Goal: Task Accomplishment & Management: Complete application form

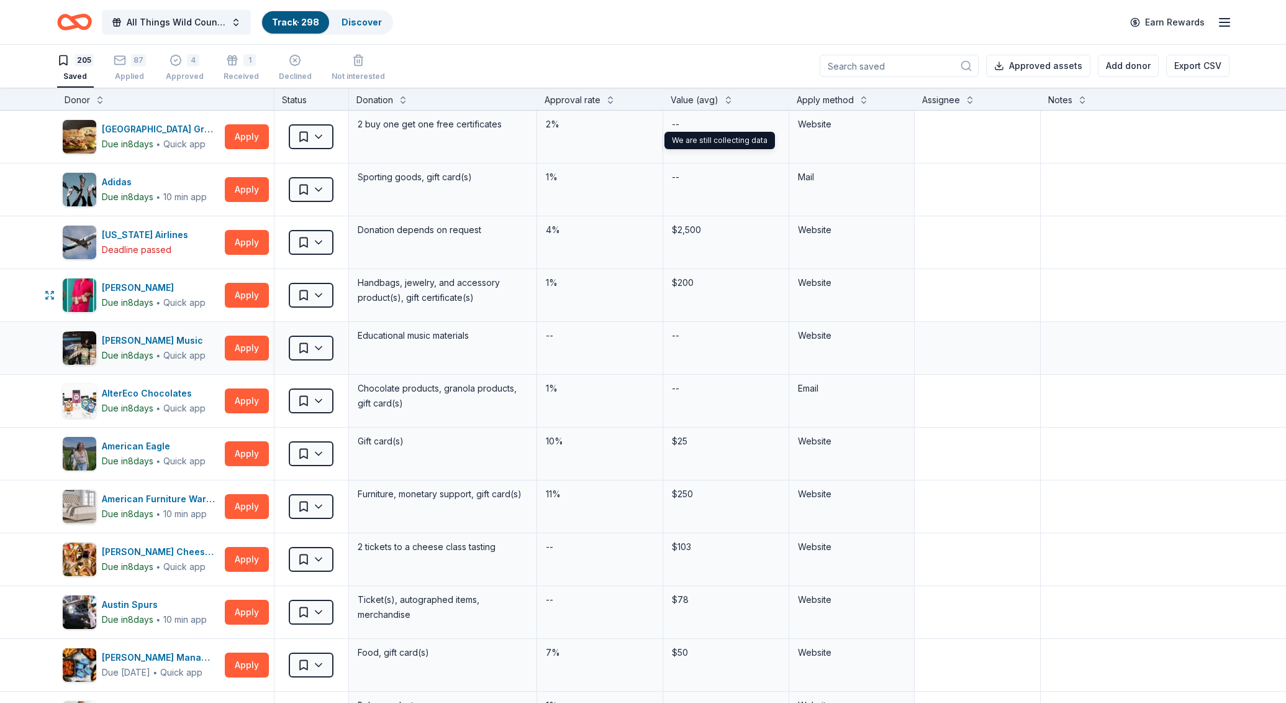
scroll to position [1, 0]
click at [245, 295] on button "Apply" at bounding box center [247, 295] width 44 height 25
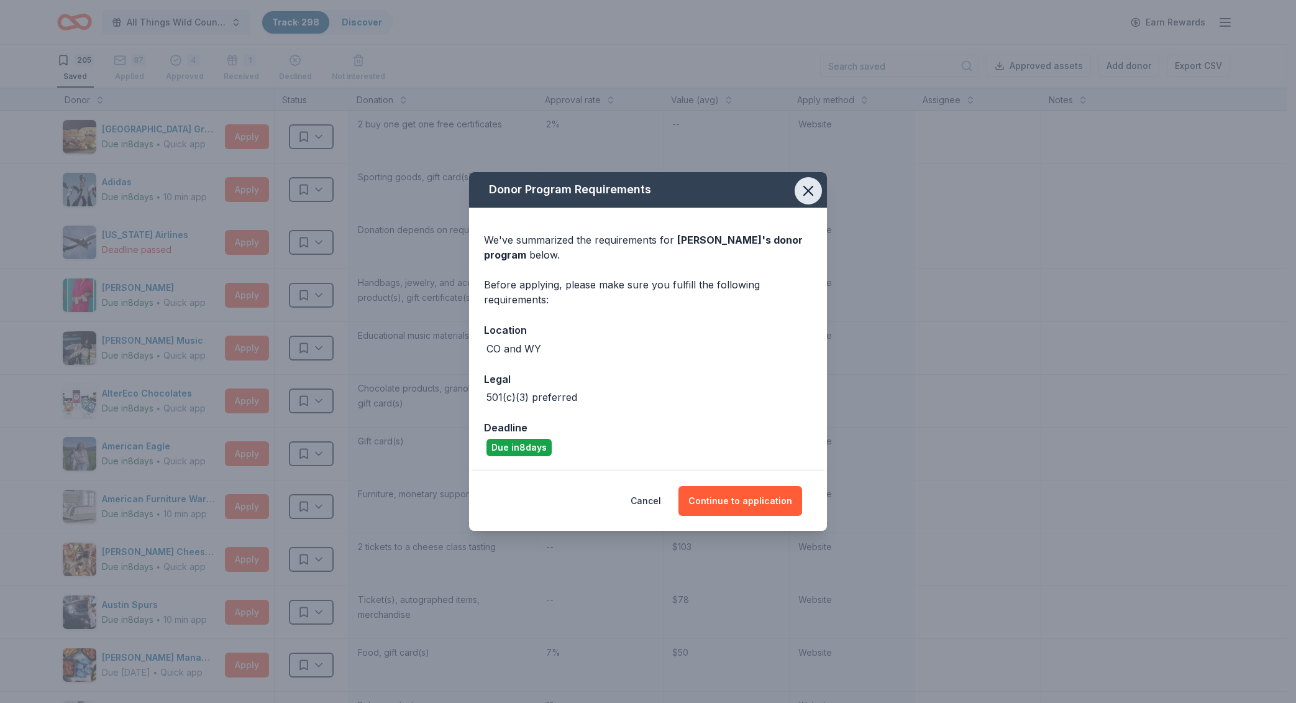
click at [810, 189] on icon "button" at bounding box center [808, 190] width 9 height 9
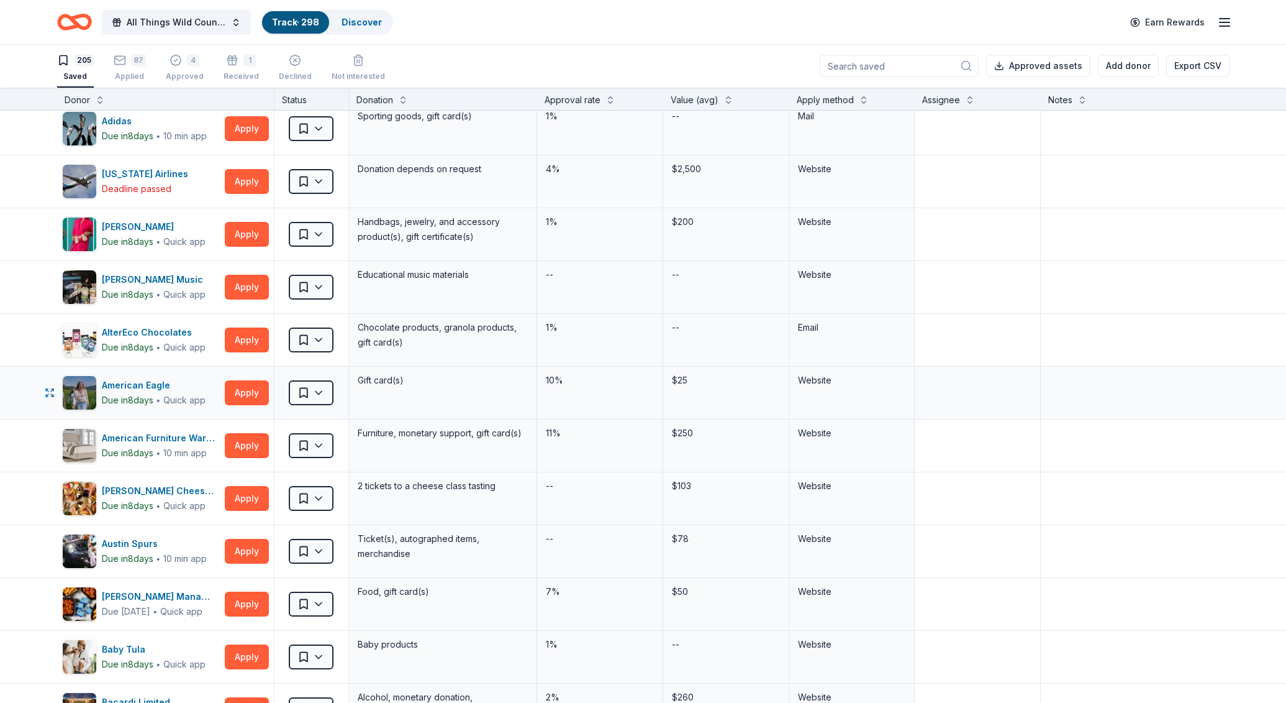
scroll to position [61, 0]
click at [232, 497] on button "Apply" at bounding box center [247, 497] width 44 height 25
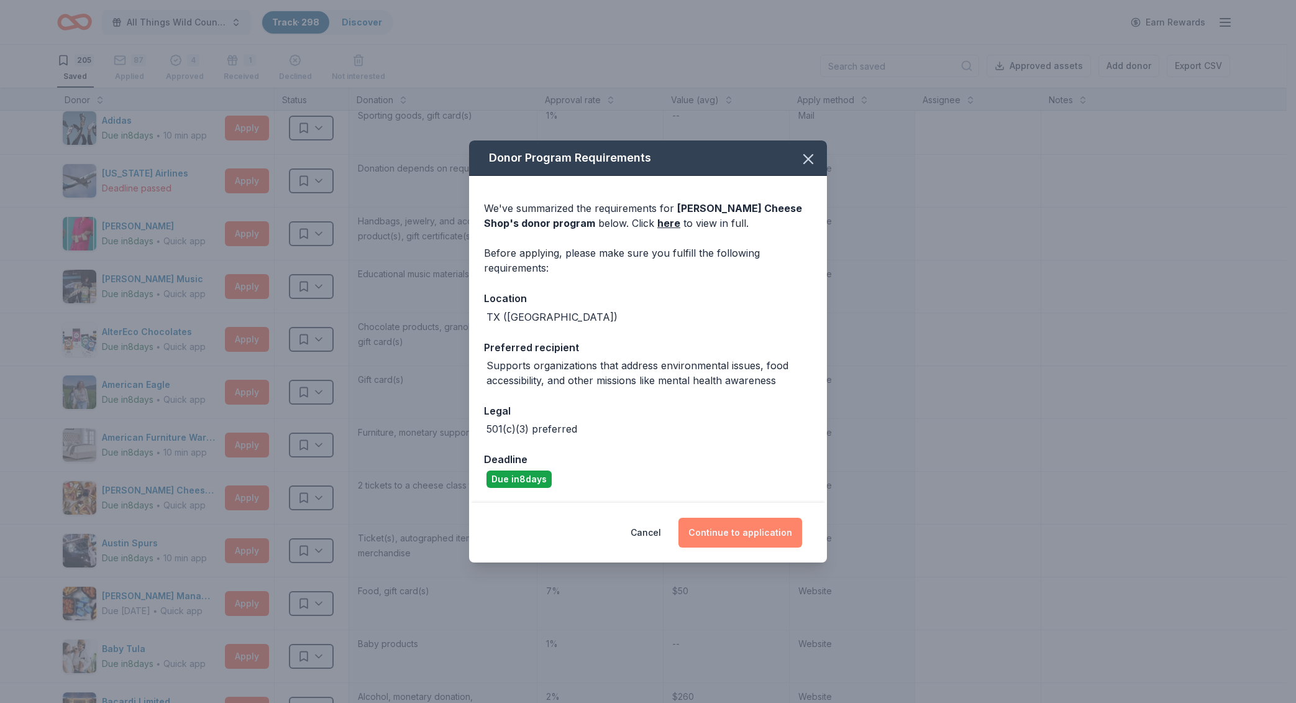
click at [760, 535] on button "Continue to application" at bounding box center [740, 532] width 124 height 30
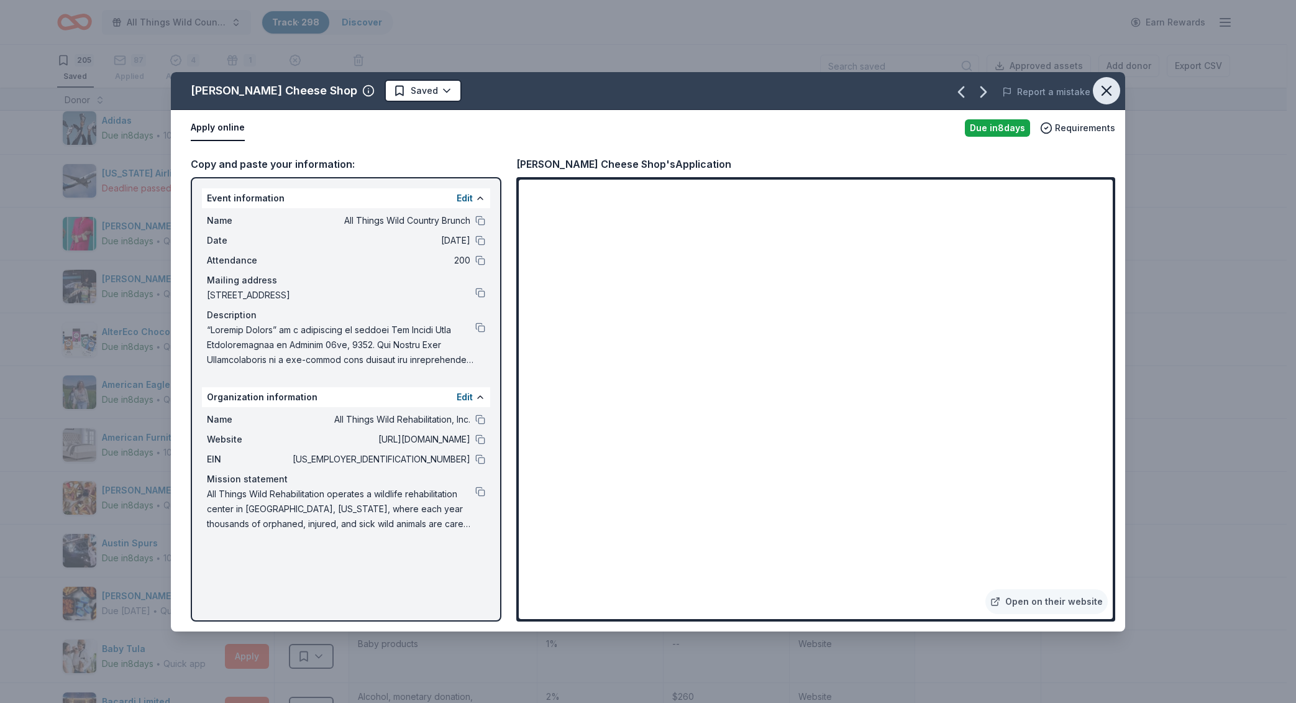
drag, startPoint x: 1109, startPoint y: 91, endPoint x: 1092, endPoint y: 106, distance: 22.0
click at [1109, 91] on icon "button" at bounding box center [1106, 90] width 17 height 17
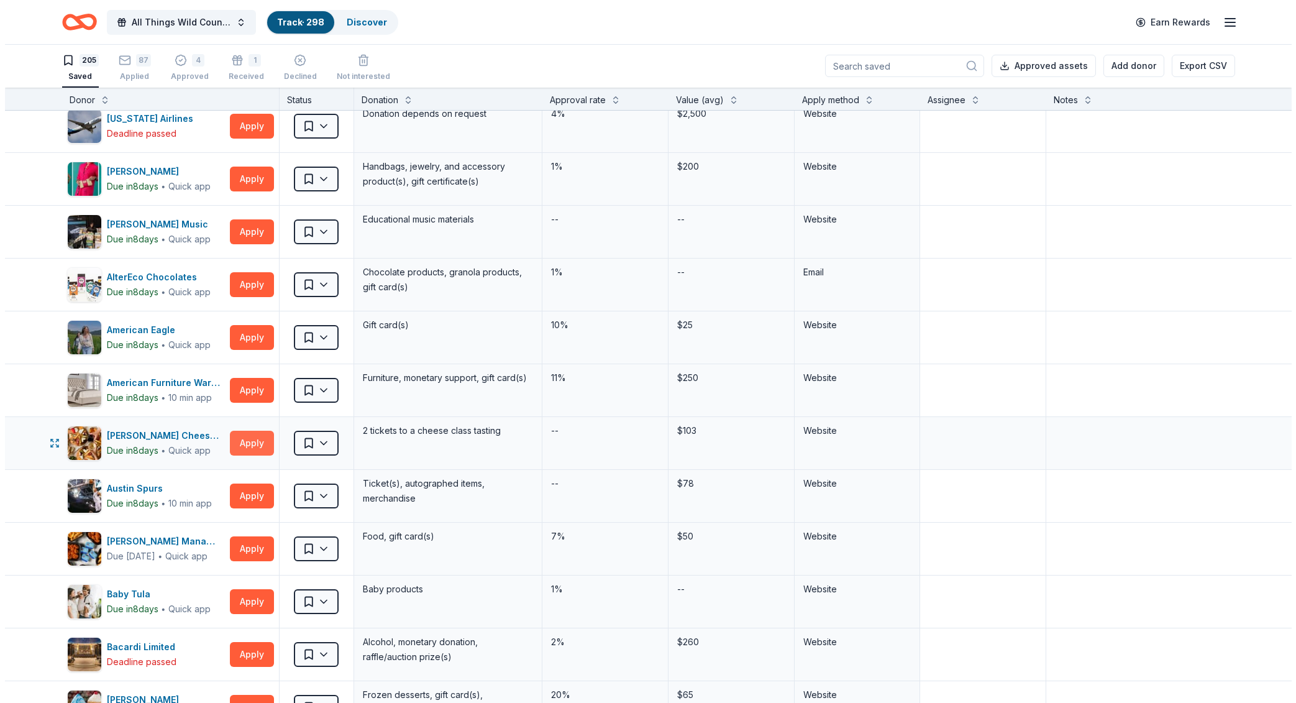
scroll to position [122, 0]
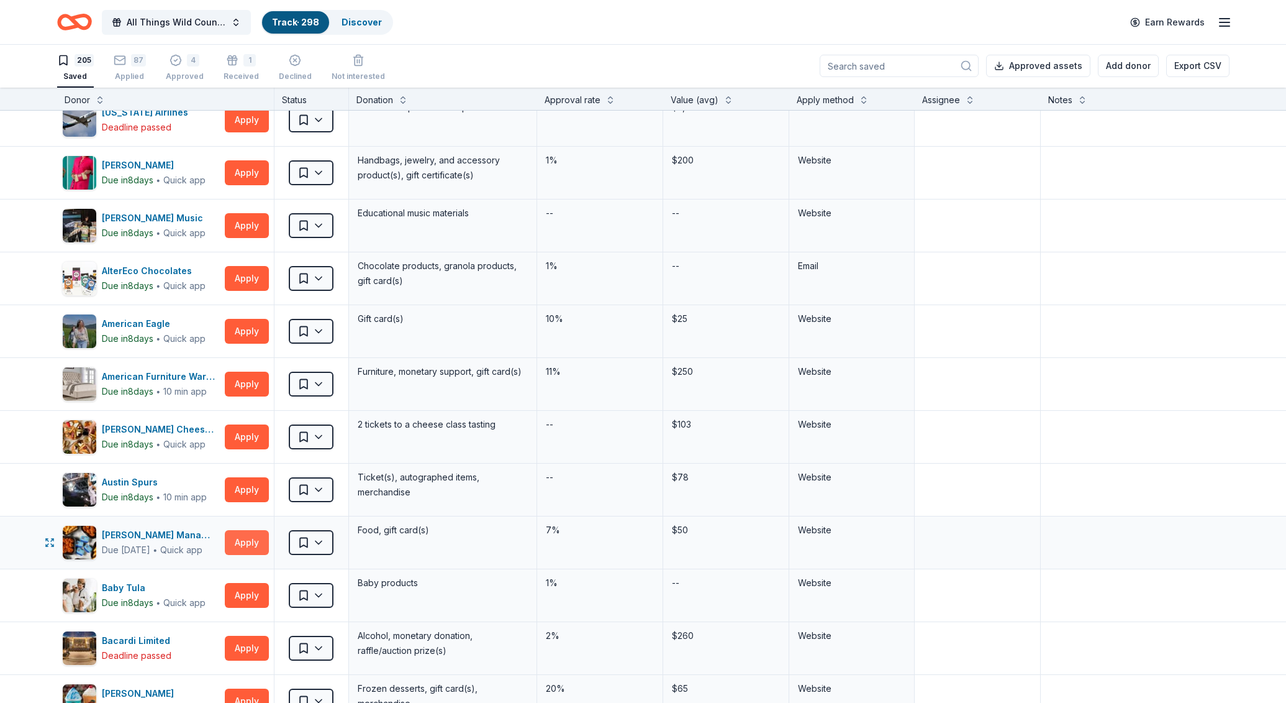
click at [244, 548] on button "Apply" at bounding box center [247, 542] width 44 height 25
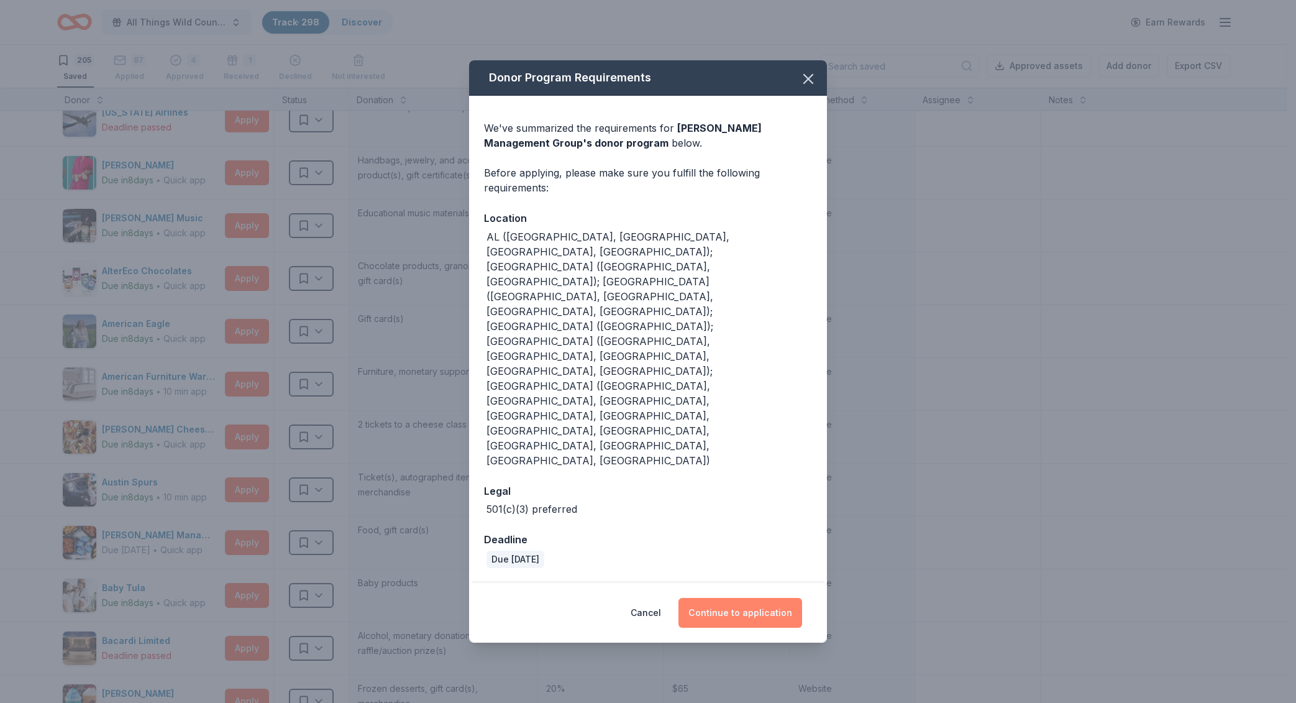
click at [751, 598] on button "Continue to application" at bounding box center [740, 613] width 124 height 30
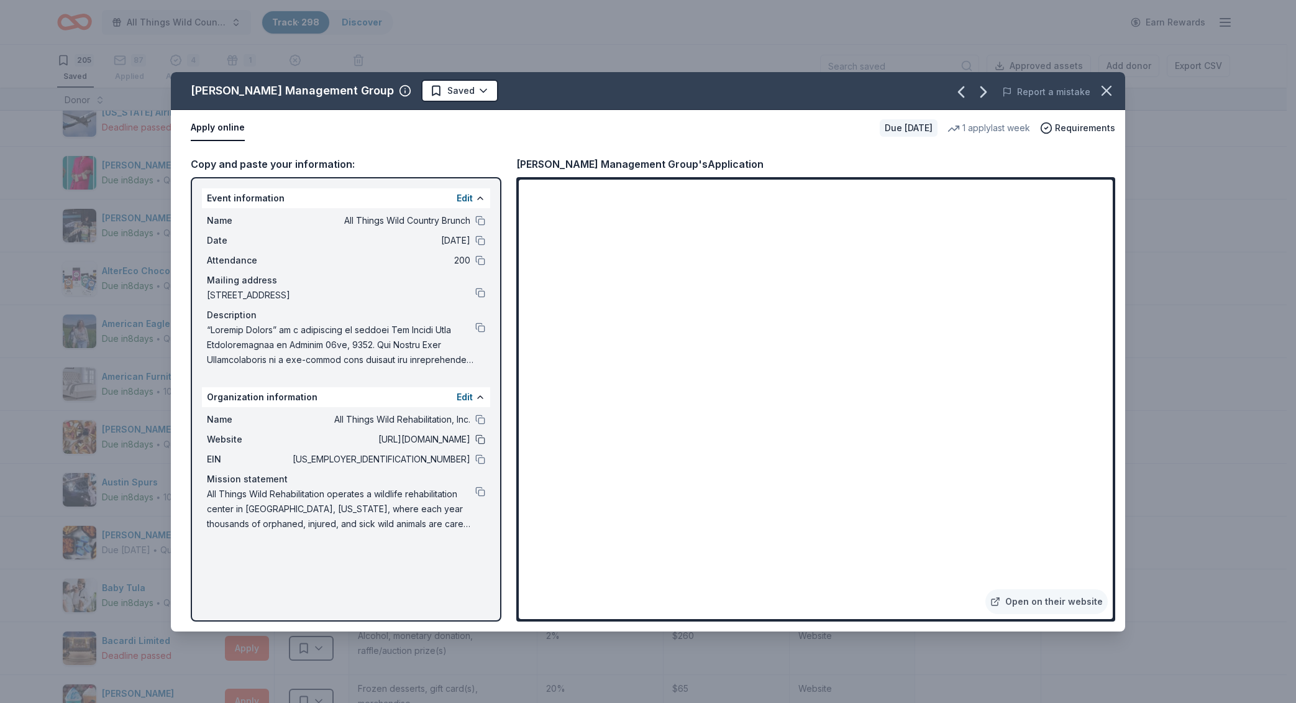
click at [484, 440] on button at bounding box center [480, 439] width 10 height 10
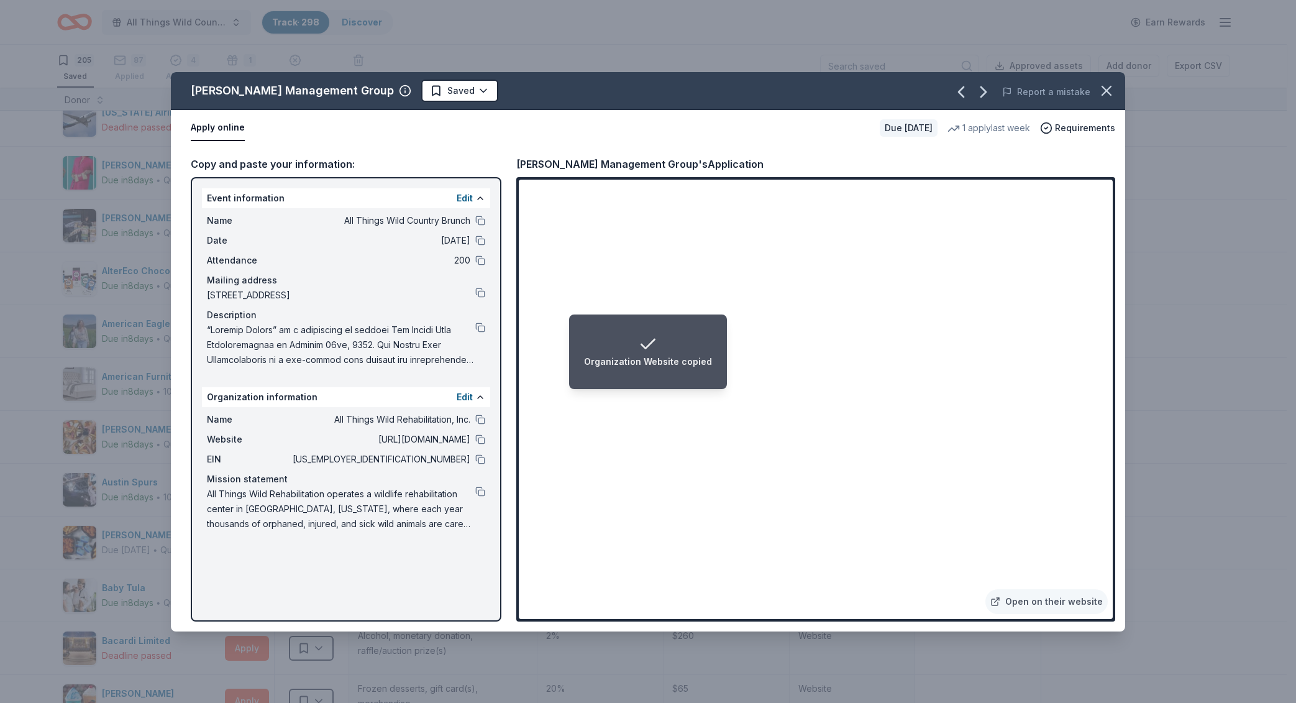
drag, startPoint x: 483, startPoint y: 492, endPoint x: 521, endPoint y: 492, distance: 38.5
click at [483, 492] on button at bounding box center [480, 491] width 10 height 10
click at [479, 329] on button at bounding box center [480, 327] width 10 height 10
click at [414, 90] on html "Event Description copied All Things Wild Country Brunch Track · 298 Discover Ea…" at bounding box center [648, 350] width 1296 height 703
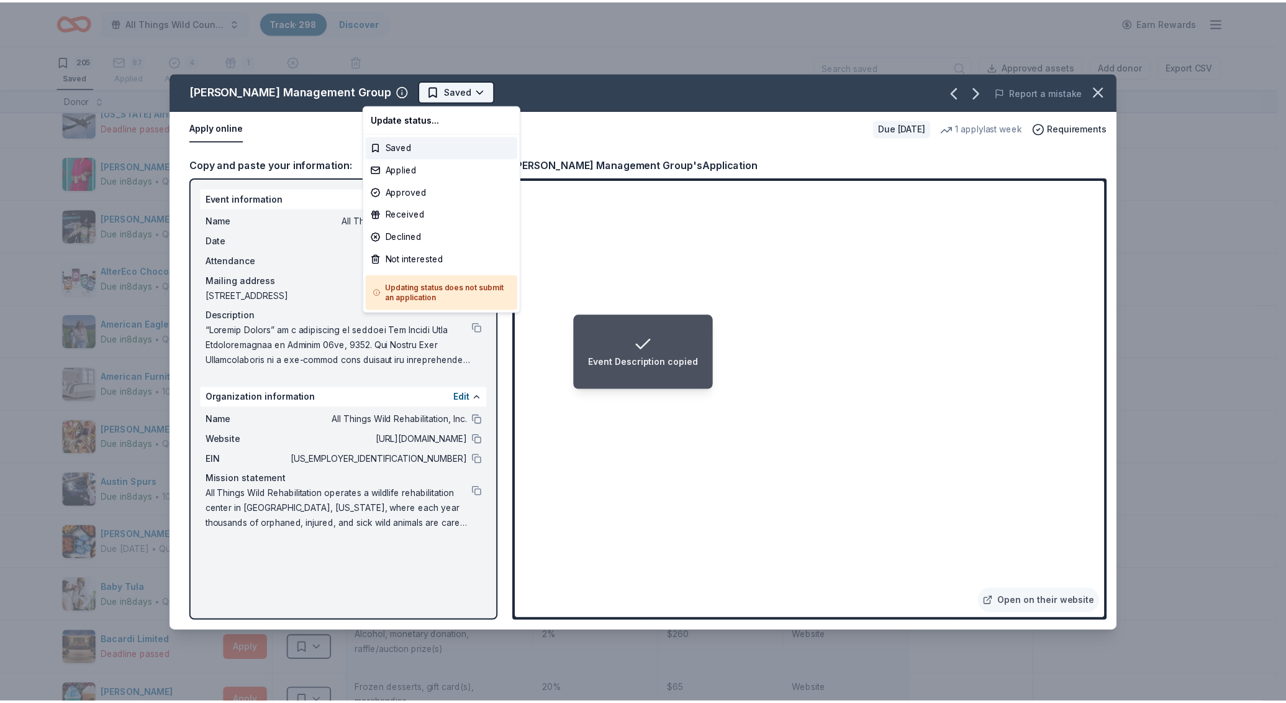
scroll to position [0, 0]
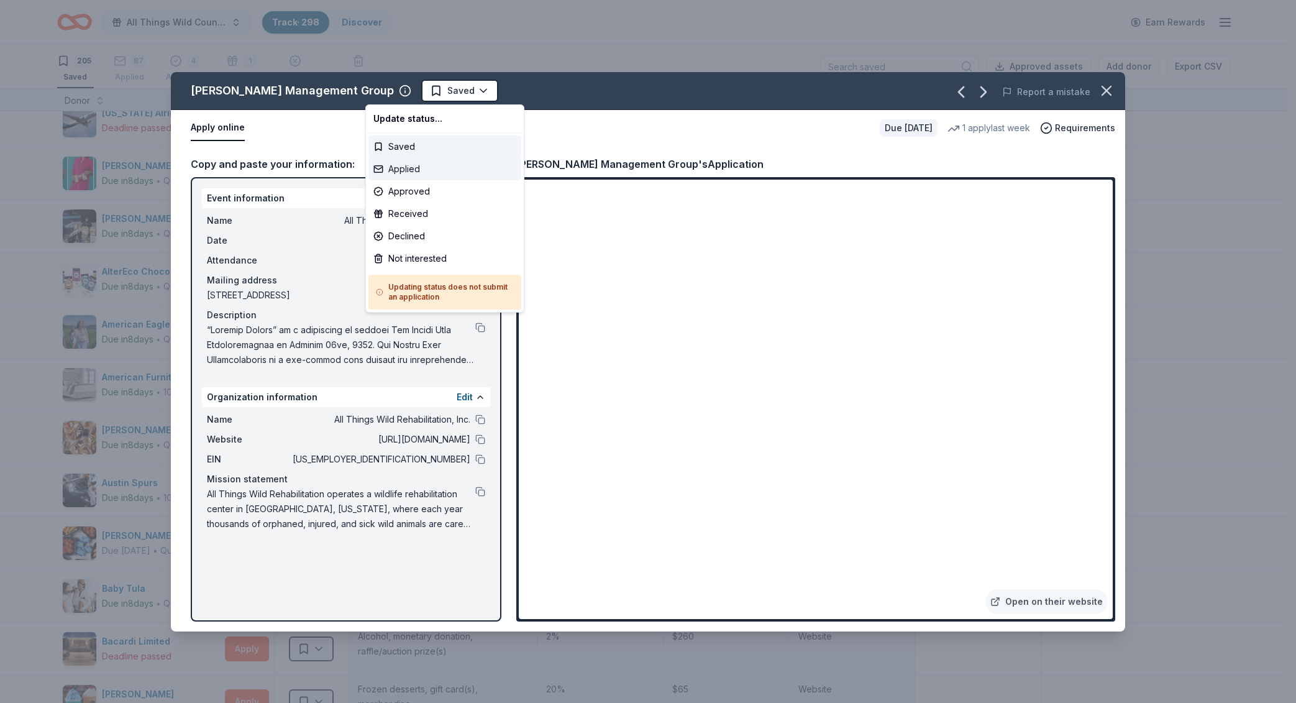
click at [423, 175] on div "Applied" at bounding box center [444, 169] width 153 height 22
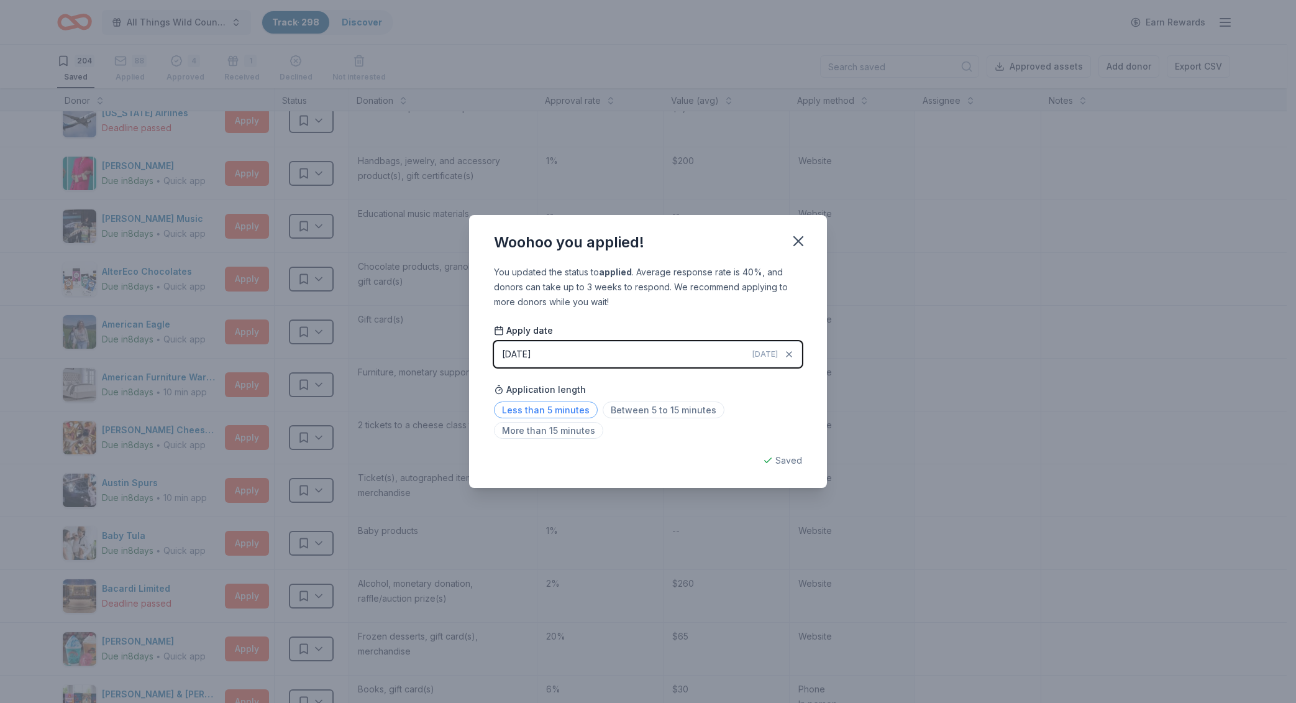
click at [570, 402] on span "Less than 5 minutes" at bounding box center [546, 409] width 104 height 17
click at [794, 247] on icon "button" at bounding box center [797, 240] width 17 height 17
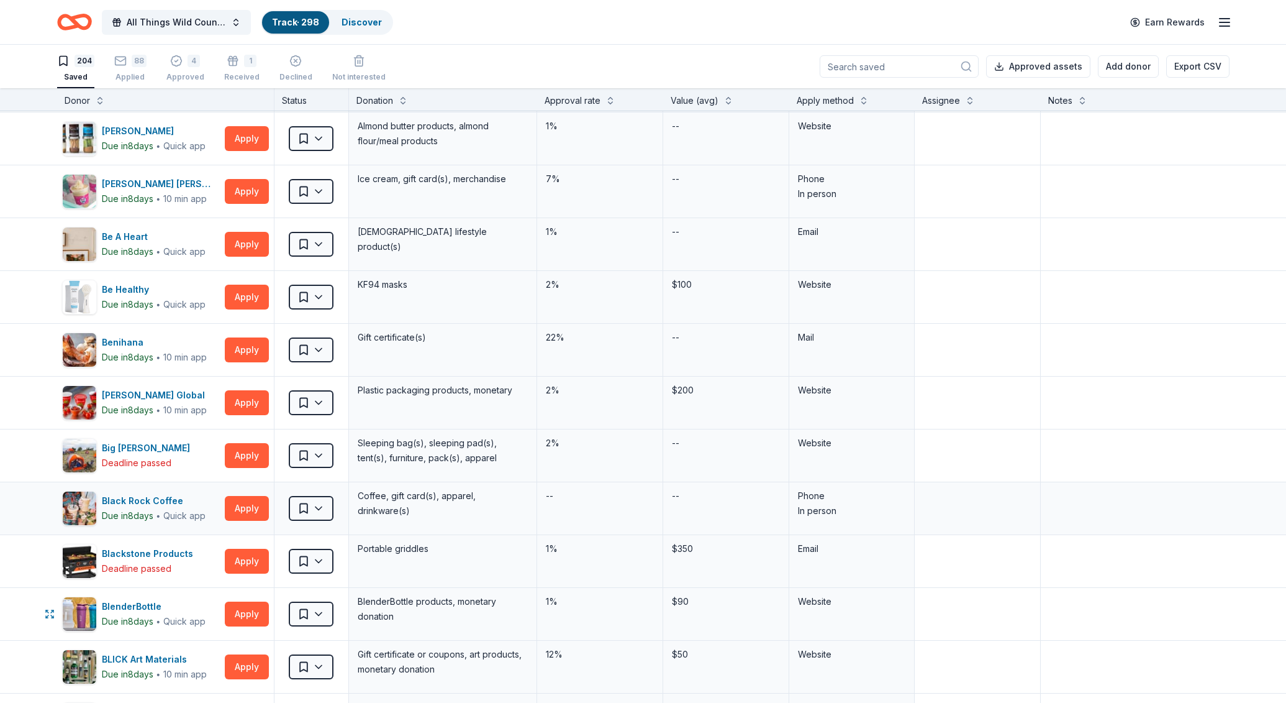
scroll to position [739, 0]
click at [243, 609] on button "Apply" at bounding box center [247, 613] width 44 height 25
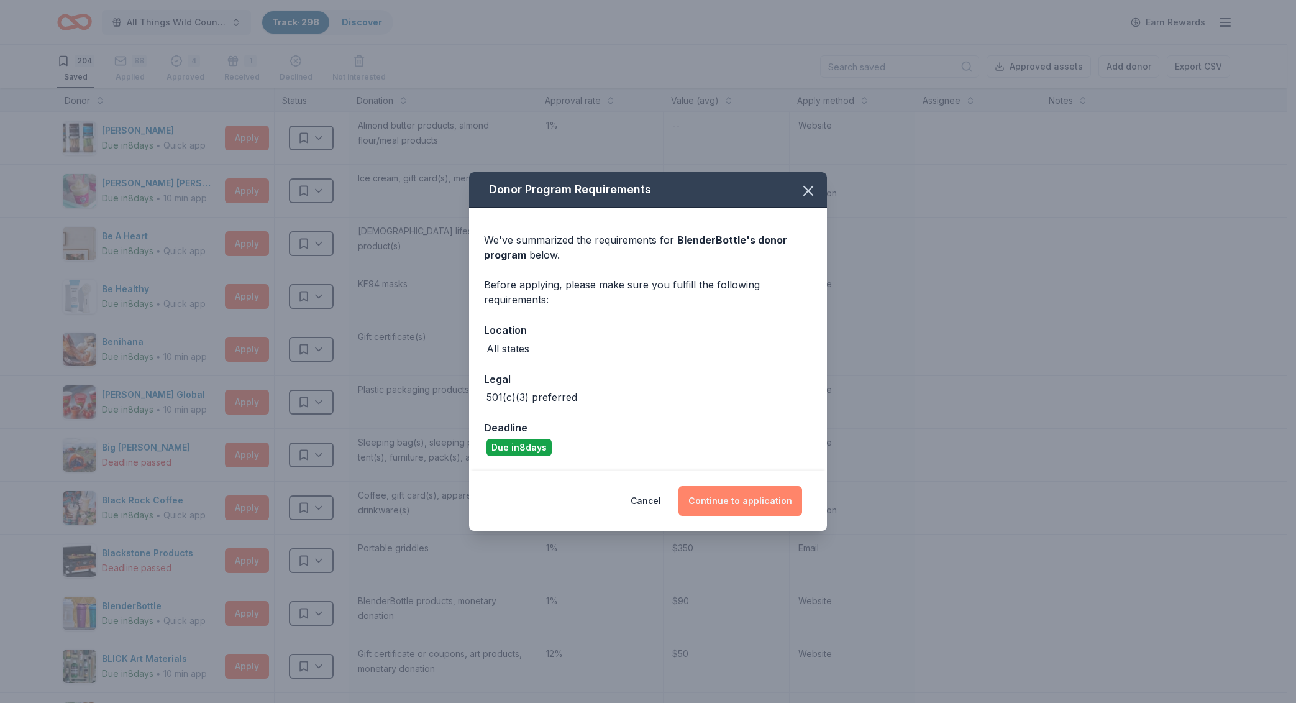
click at [753, 499] on button "Continue to application" at bounding box center [740, 501] width 124 height 30
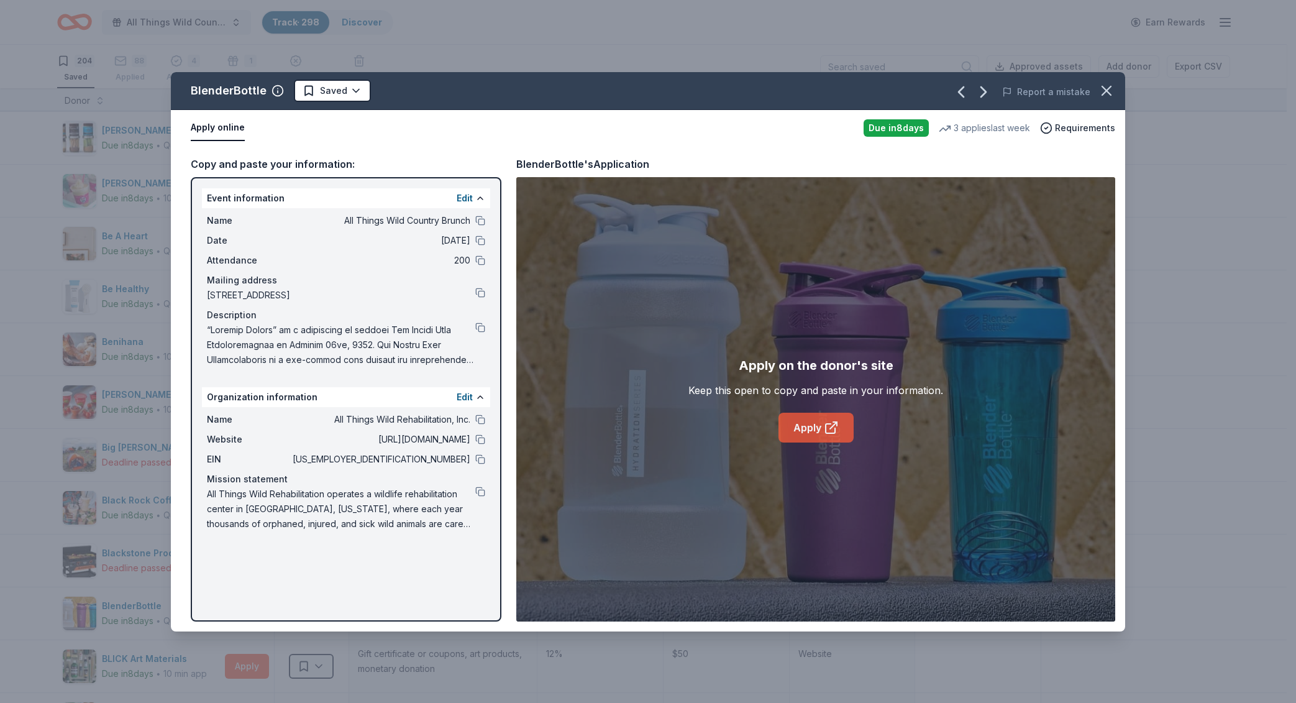
click at [821, 428] on link "Apply" at bounding box center [815, 427] width 75 height 30
click at [476, 218] on button at bounding box center [480, 221] width 10 height 10
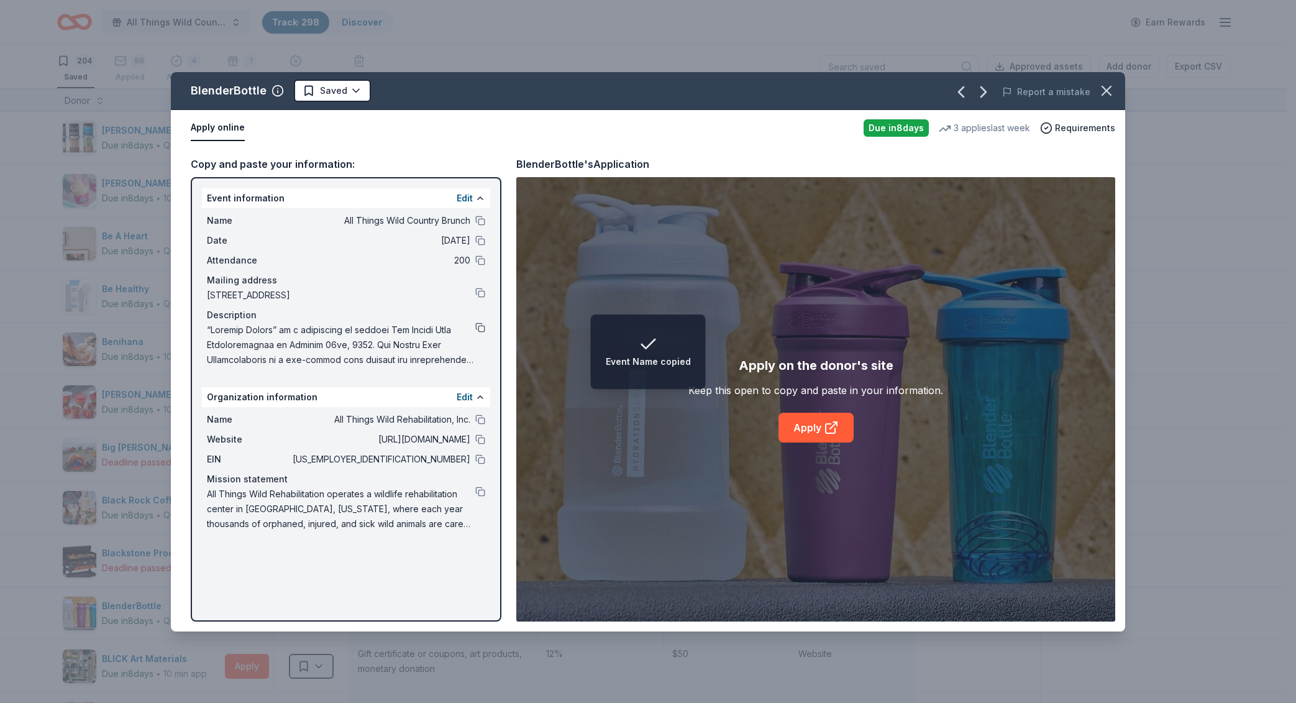
click at [476, 326] on button at bounding box center [480, 327] width 10 height 10
click at [339, 78] on div "BlenderBottle Saved Report a mistake" at bounding box center [648, 91] width 954 height 38
click at [340, 89] on html "Event Description copied All Things Wild Country Brunch Track · 298 Discover Ea…" at bounding box center [648, 351] width 1296 height 703
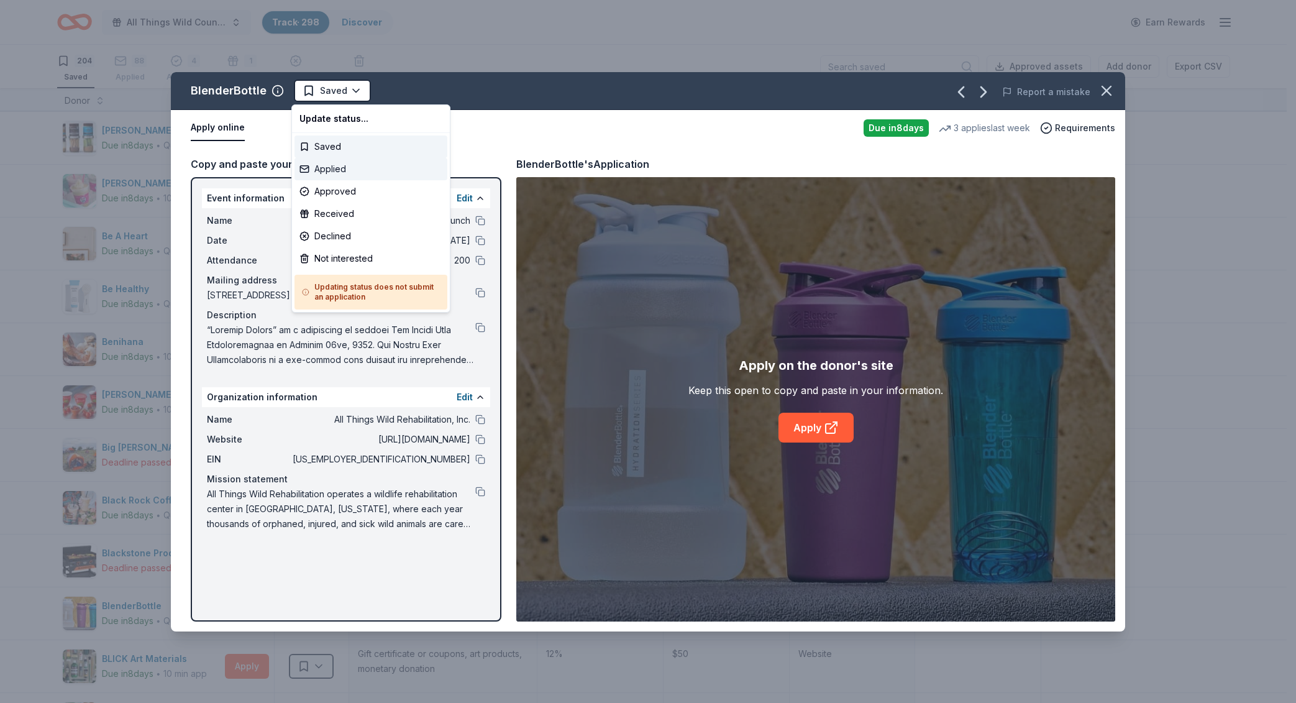
click at [350, 169] on div "Applied" at bounding box center [370, 169] width 153 height 22
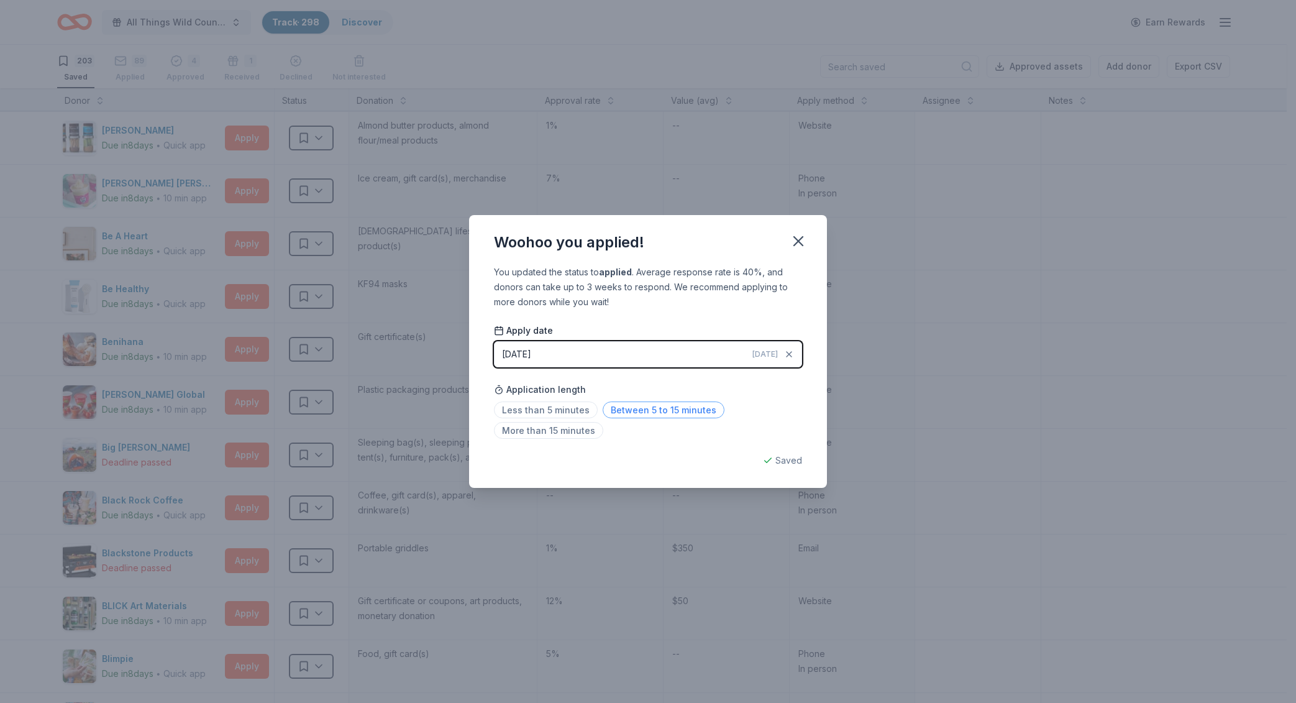
click at [643, 410] on span "Between 5 to 15 minutes" at bounding box center [664, 409] width 122 height 17
click at [798, 244] on icon "button" at bounding box center [797, 240] width 17 height 17
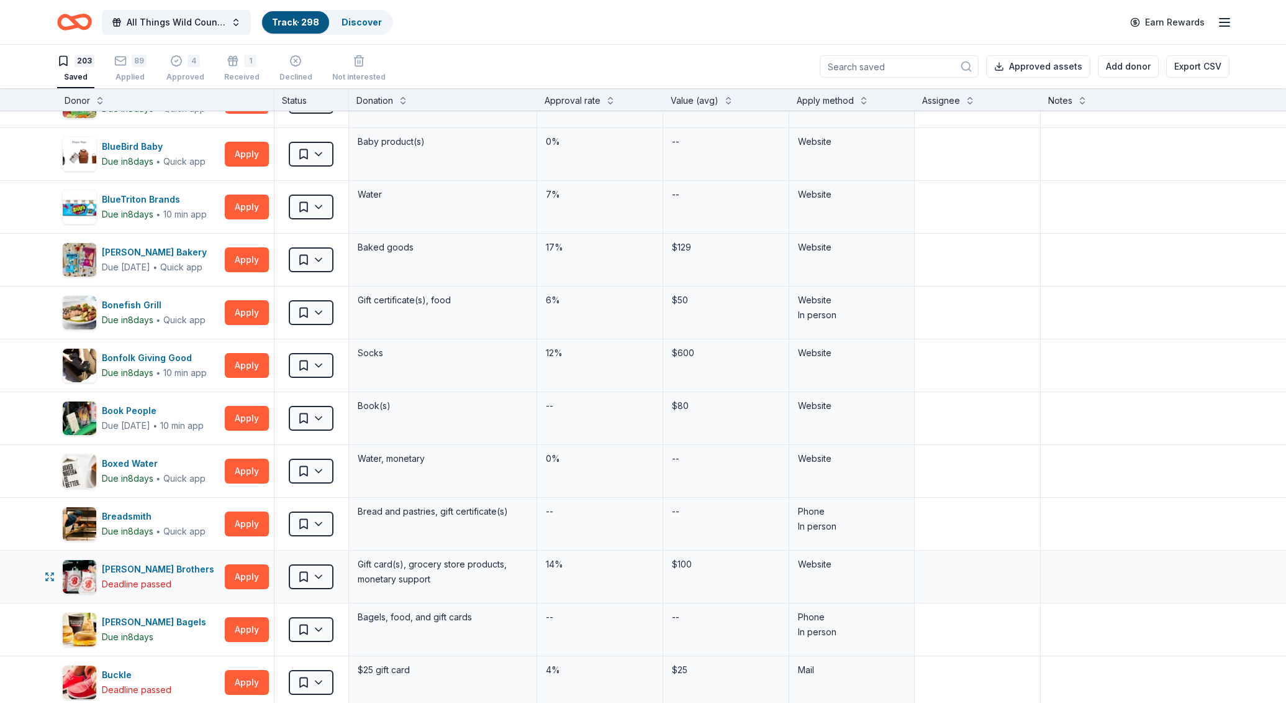
scroll to position [1357, 0]
